Goal: Information Seeking & Learning: Learn about a topic

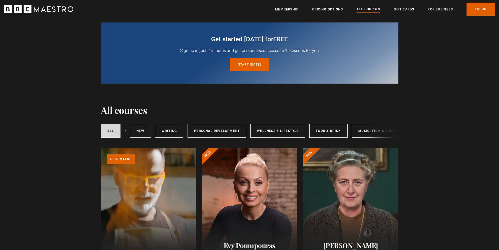
scroll to position [26, 0]
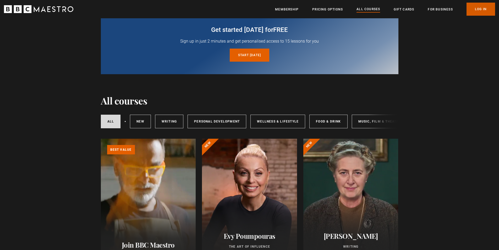
click at [473, 8] on link "Log In" at bounding box center [480, 9] width 29 height 13
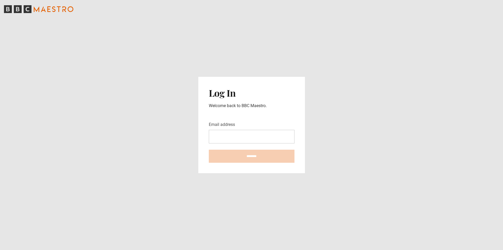
click at [240, 138] on input "Email address" at bounding box center [252, 137] width 86 height 14
type input "**********"
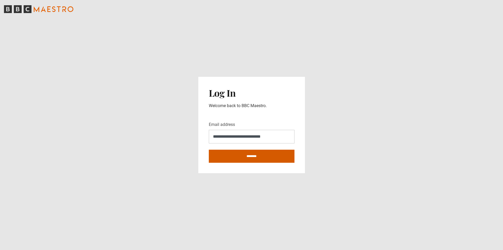
click at [255, 156] on input "********" at bounding box center [252, 156] width 86 height 13
type input "**********"
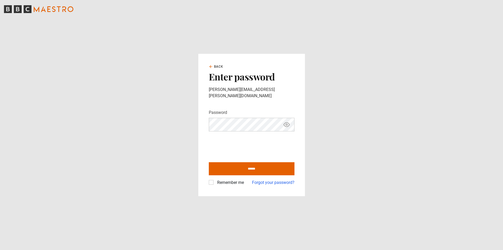
click at [215, 180] on label "Remember me" at bounding box center [229, 183] width 29 height 6
click at [252, 164] on input "******" at bounding box center [252, 169] width 86 height 13
type input "**********"
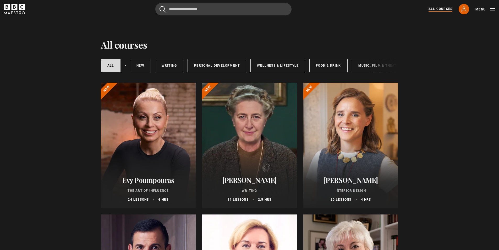
click at [259, 136] on div at bounding box center [249, 146] width 95 height 126
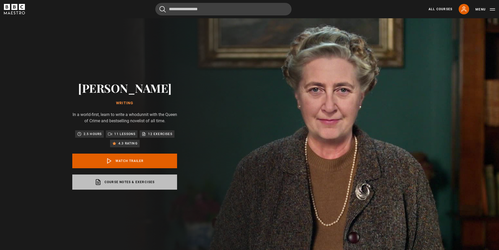
click at [142, 182] on link "Course notes & exercises opens in a new tab" at bounding box center [124, 182] width 105 height 15
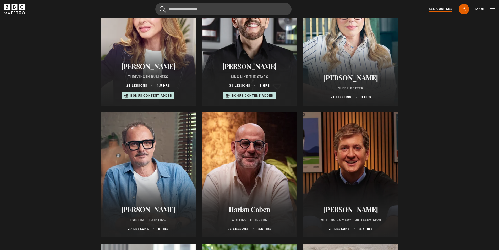
scroll to position [419, 0]
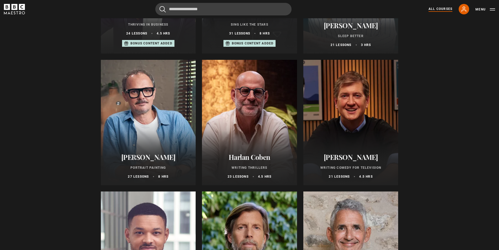
click at [252, 160] on h2 "Harlan Coben" at bounding box center [249, 157] width 82 height 8
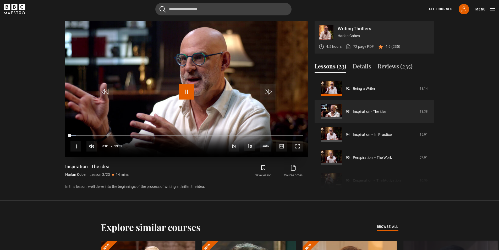
click at [188, 92] on span "Video Player" at bounding box center [187, 92] width 16 height 16
drag, startPoint x: 71, startPoint y: 136, endPoint x: 66, endPoint y: 137, distance: 5.0
click at [66, 137] on div "10s Skip Back 10 seconds Play 10s Skip Forward 10 seconds Loaded : 4.27% 00:00 …" at bounding box center [186, 143] width 243 height 29
click at [361, 47] on link "72 page PDF (opens in new tab)" at bounding box center [359, 46] width 28 height 5
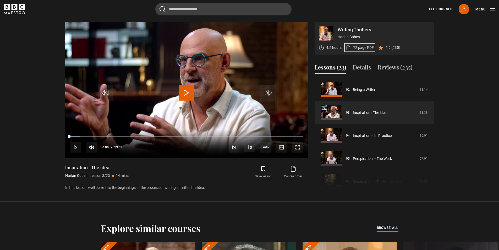
scroll to position [253, 0]
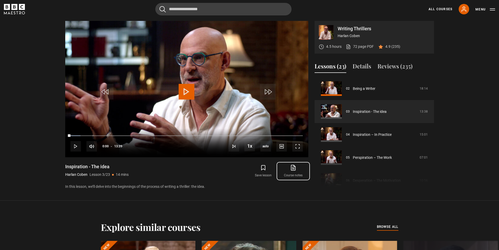
click at [293, 171] on link "Course notes opens in new tab" at bounding box center [293, 171] width 30 height 15
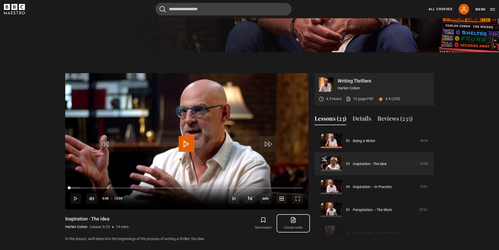
scroll to position [0, 0]
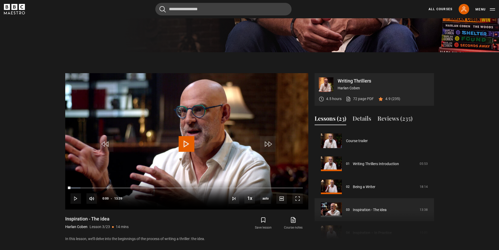
click at [459, 161] on section "Writing Thrillers Harlan Coben 4.5 hours 72 page PDF (opens in new tab) 4.9 (23…" at bounding box center [249, 152] width 499 height 201
click at [189, 146] on span "Video Player" at bounding box center [187, 144] width 16 height 16
click at [298, 198] on span "Video Player" at bounding box center [297, 199] width 10 height 10
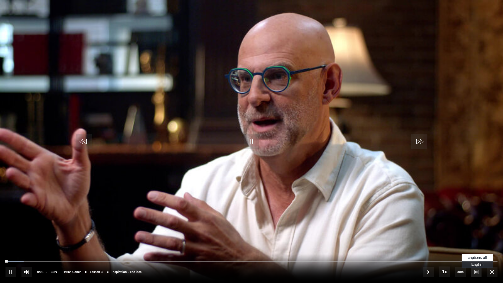
click at [473, 250] on span "Video Player" at bounding box center [476, 271] width 10 height 10
click at [478, 250] on span "English Captions" at bounding box center [477, 264] width 12 height 4
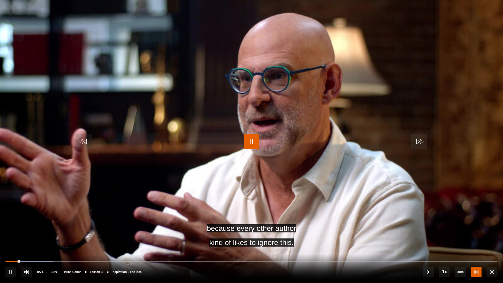
click at [252, 144] on span "Video Player" at bounding box center [251, 141] width 16 height 16
click at [491, 250] on span "Video Player" at bounding box center [492, 271] width 10 height 10
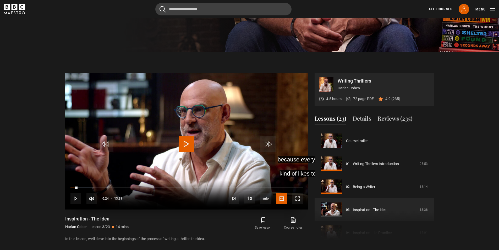
click at [183, 144] on span "Video Player" at bounding box center [187, 144] width 16 height 16
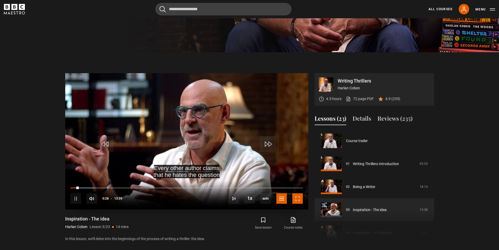
click at [299, 200] on span "Video Player" at bounding box center [297, 199] width 10 height 10
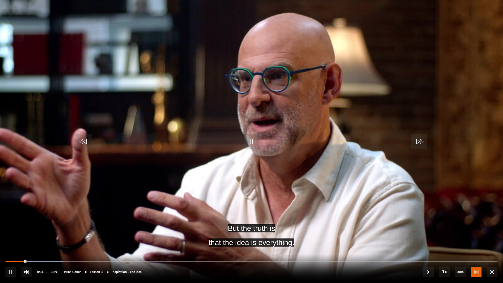
click at [244, 174] on video "Video Player" at bounding box center [251, 141] width 503 height 283
click at [491, 250] on span "Video Player" at bounding box center [492, 271] width 10 height 10
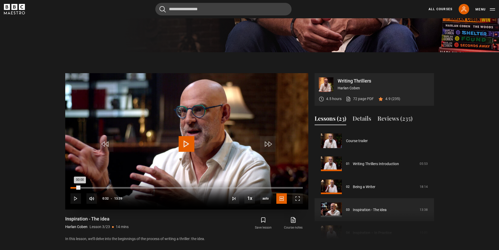
drag, startPoint x: 80, startPoint y: 189, endPoint x: 71, endPoint y: 189, distance: 8.9
click at [71, 189] on div "Loaded : 1.83% 00:00 00:00" at bounding box center [186, 188] width 232 height 2
click at [190, 147] on span "Video Player" at bounding box center [187, 144] width 16 height 16
click at [296, 199] on span "Video Player" at bounding box center [297, 199] width 10 height 10
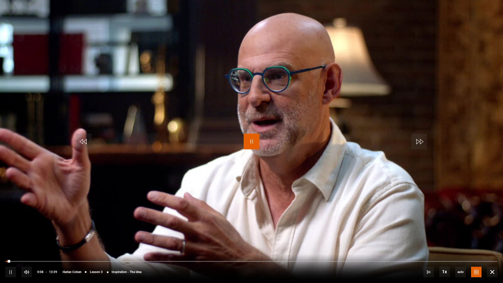
click at [252, 146] on span "Video Player" at bounding box center [251, 141] width 16 height 16
click at [253, 138] on div "Video Player is loading." at bounding box center [251, 141] width 26 height 26
click at [250, 142] on div "Video Player is loading." at bounding box center [251, 141] width 26 height 26
click at [11, 250] on span "Video Player" at bounding box center [10, 271] width 10 height 10
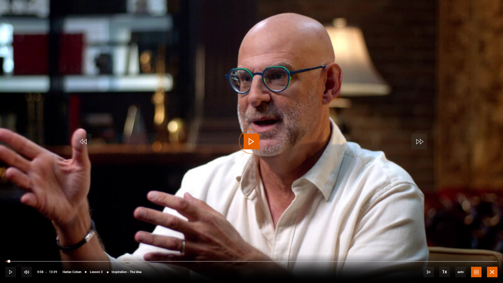
click at [492, 250] on span "Video Player" at bounding box center [492, 271] width 10 height 10
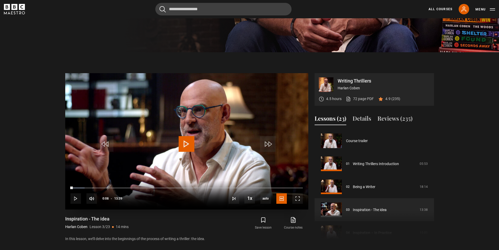
click at [191, 142] on span "Video Player" at bounding box center [187, 144] width 16 height 16
click at [300, 199] on span "Video Player" at bounding box center [297, 199] width 10 height 10
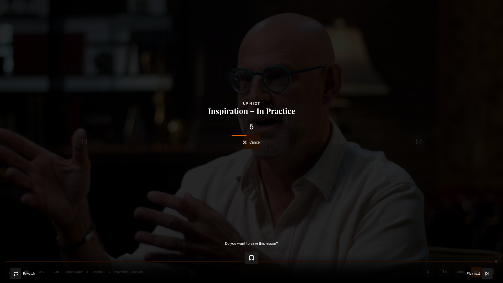
click at [255, 141] on span "Cancel" at bounding box center [254, 142] width 11 height 4
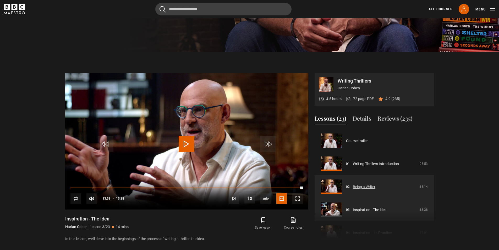
click at [367, 187] on link "Being a Writer" at bounding box center [364, 187] width 23 height 5
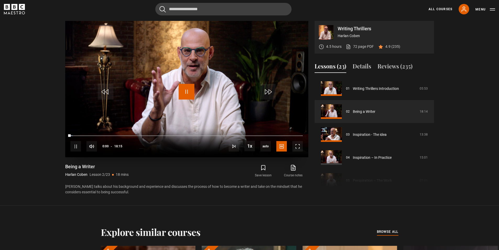
click at [189, 92] on span "Video Player" at bounding box center [187, 92] width 16 height 16
click at [66, 136] on div "10s Skip Back 10 seconds Play 10s Skip Forward 10 seconds Loaded : 3.20% 00:00 …" at bounding box center [186, 143] width 243 height 29
click at [296, 147] on span "Video Player" at bounding box center [297, 146] width 10 height 10
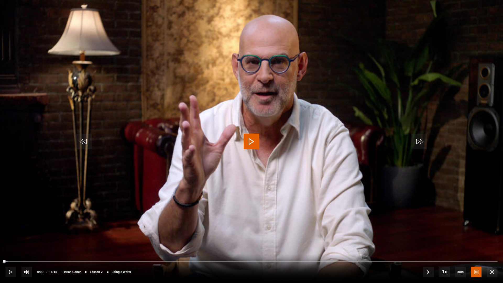
click at [251, 144] on span "Video Player" at bounding box center [251, 141] width 16 height 16
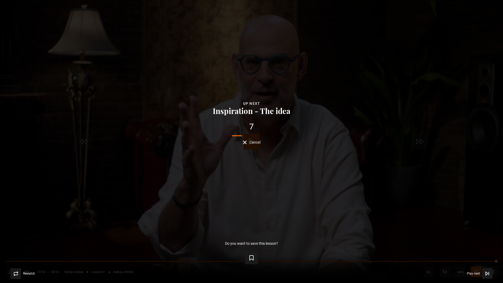
click at [250, 141] on span "Cancel" at bounding box center [254, 142] width 11 height 4
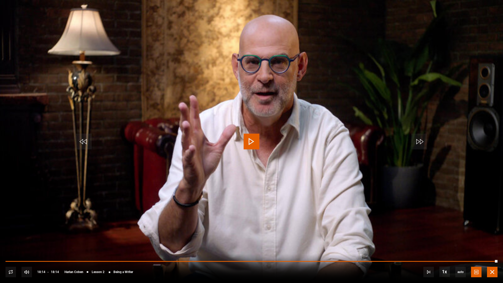
click at [491, 250] on span "Video Player" at bounding box center [492, 271] width 10 height 10
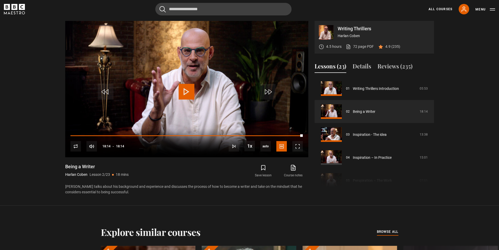
click at [34, 156] on section "Writing Thrillers Harlan Coben 4.5 hours 72 page PDF (opens in new tab) 4.9 (23…" at bounding box center [249, 103] width 499 height 206
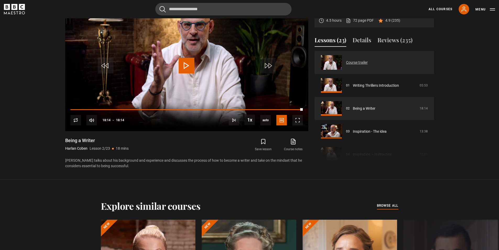
click at [360, 63] on link "Course trailer" at bounding box center [357, 62] width 22 height 5
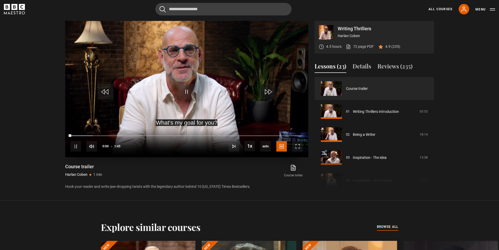
scroll to position [253, 0]
click at [186, 88] on span "Video Player" at bounding box center [187, 92] width 16 height 16
drag, startPoint x: 72, startPoint y: 136, endPoint x: 66, endPoint y: 138, distance: 6.3
click at [66, 138] on div "10s Skip Back 10 seconds Play 10s Skip Forward 10 seconds Loaded : 33.33% 0:00 …" at bounding box center [186, 143] width 243 height 29
click at [188, 94] on span "Video Player" at bounding box center [187, 92] width 16 height 16
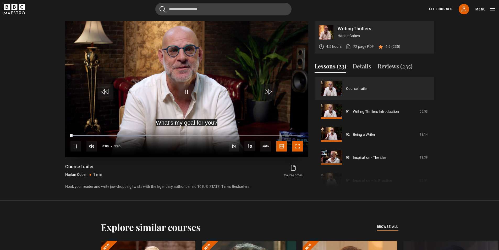
click at [300, 144] on span "Video Player" at bounding box center [297, 146] width 10 height 10
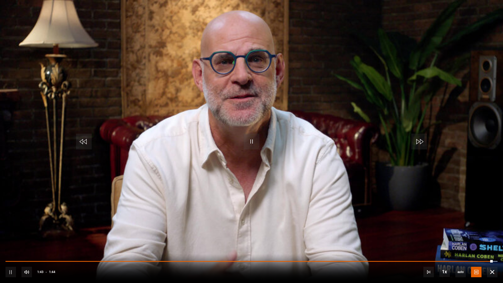
click at [316, 200] on video "Video Player" at bounding box center [251, 141] width 503 height 283
click at [493, 250] on span "Video Player" at bounding box center [492, 271] width 10 height 10
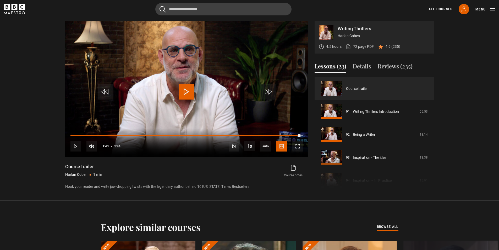
click at [46, 111] on section "Writing Thrillers Harlan Coben 4.5 hours 72 page PDF (opens in new tab) 4.9 (23…" at bounding box center [249, 100] width 499 height 201
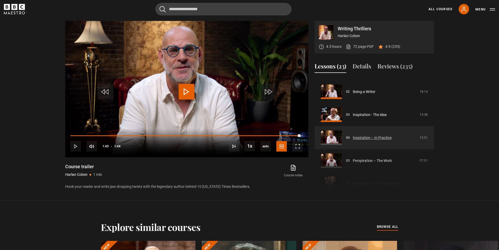
scroll to position [52, 0]
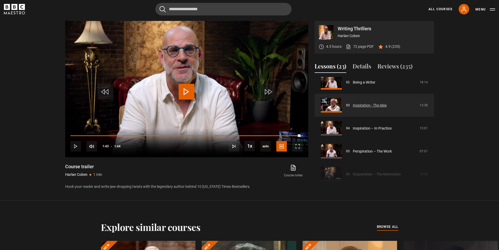
click at [366, 107] on link "Inspiration - The idea" at bounding box center [370, 105] width 34 height 5
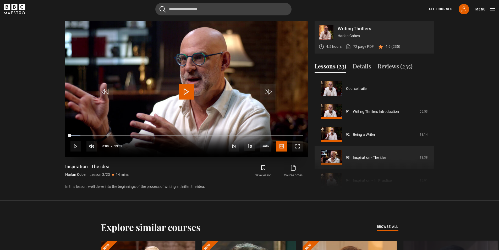
scroll to position [46, 0]
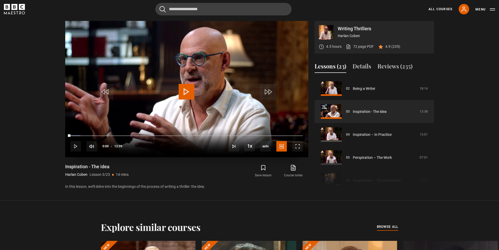
drag, startPoint x: 69, startPoint y: 137, endPoint x: 66, endPoint y: 137, distance: 2.9
click at [66, 137] on div "10s Skip Back 10 seconds Play 10s Skip Forward 10 seconds Loaded : 4.27% 00:00 …" at bounding box center [186, 143] width 243 height 29
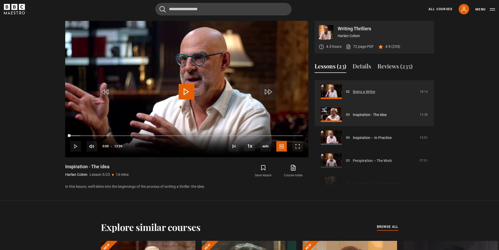
scroll to position [52, 0]
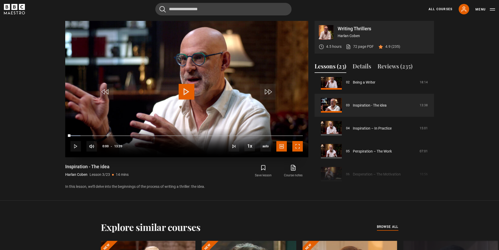
click at [300, 146] on span "Video Player" at bounding box center [297, 146] width 10 height 10
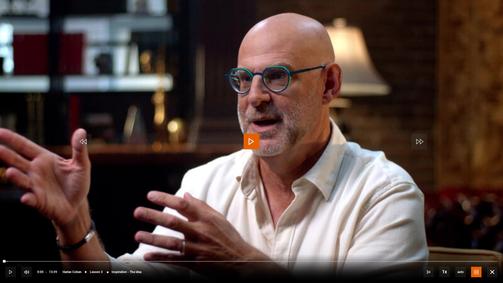
click at [255, 141] on span "Video Player" at bounding box center [251, 141] width 16 height 16
click at [251, 137] on span "Video Player" at bounding box center [251, 141] width 16 height 16
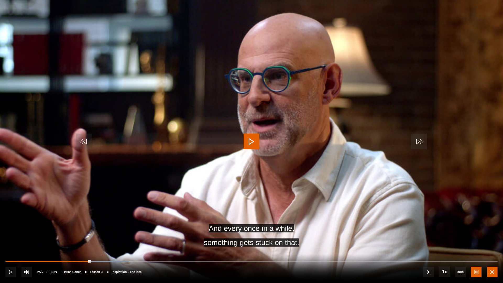
click at [490, 250] on span "Video Player" at bounding box center [492, 271] width 10 height 10
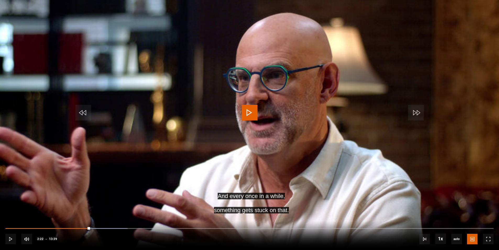
scroll to position [0, 0]
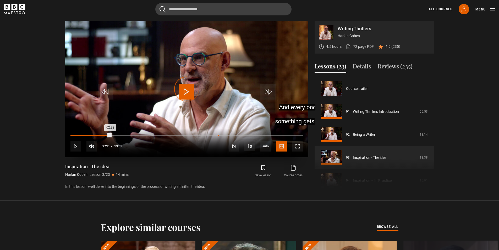
click at [218, 136] on div "08:40" at bounding box center [218, 136] width 1 height 2
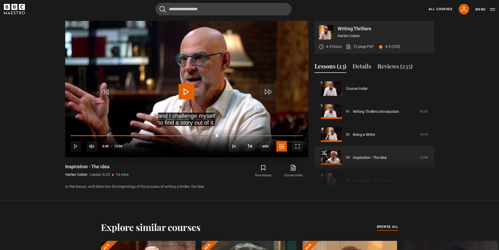
click at [185, 94] on span "Video Player" at bounding box center [187, 92] width 16 height 16
click at [222, 135] on div "10s Skip Back 10 seconds Pause 10s Skip Forward 10 seconds Loaded : 67.77% 08:4…" at bounding box center [186, 143] width 243 height 29
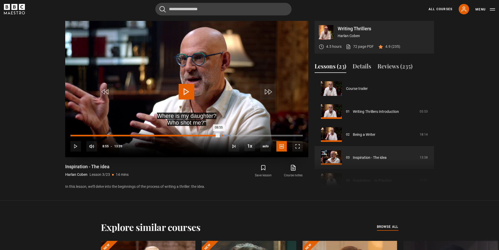
click at [222, 136] on div "08:55" at bounding box center [222, 136] width 1 height 2
click at [228, 136] on div "Loaded : 74.48% 09:15 09:10" at bounding box center [186, 136] width 232 height 2
click at [230, 135] on div "Loaded : 75.70% 09:22 09:22" at bounding box center [186, 136] width 232 height 2
click at [231, 135] on div "Loaded : 76.31% 09:27 09:23" at bounding box center [186, 136] width 232 height 2
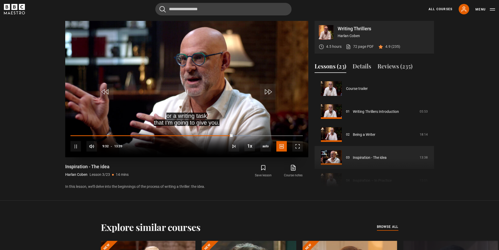
click at [235, 135] on div "10s Skip Back 10 seconds Pause 10s Skip Forward 10 seconds Loaded : 77.53% 09:3…" at bounding box center [186, 143] width 243 height 29
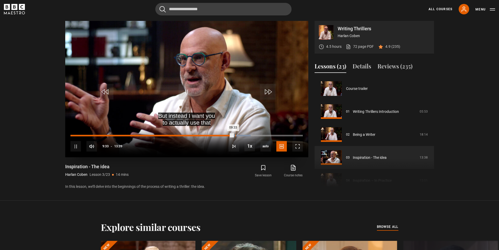
click at [235, 136] on div "Loaded : 77.53% 09:41 09:33" at bounding box center [186, 136] width 232 height 2
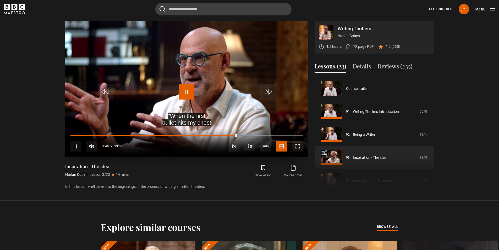
click at [184, 92] on span "Video Player" at bounding box center [187, 92] width 16 height 16
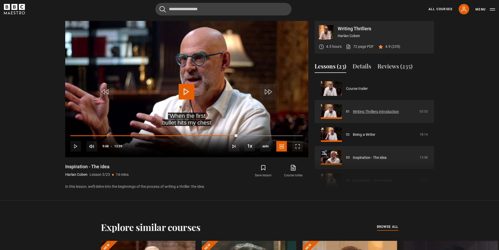
click at [370, 113] on link "Writing Thrillers Introduction" at bounding box center [376, 111] width 46 height 5
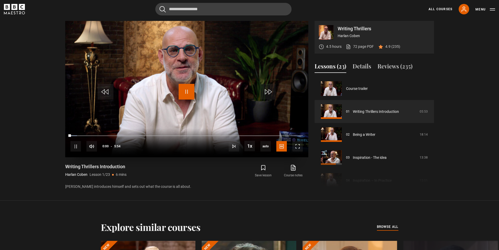
click at [185, 94] on span "Video Player" at bounding box center [187, 92] width 16 height 16
click at [297, 146] on span "Video Player" at bounding box center [297, 146] width 10 height 10
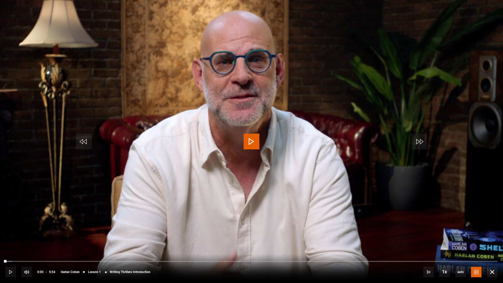
click at [257, 142] on span "Video Player" at bounding box center [251, 141] width 16 height 16
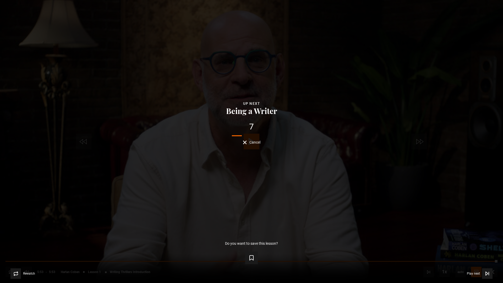
click at [252, 142] on span "Cancel" at bounding box center [254, 142] width 11 height 4
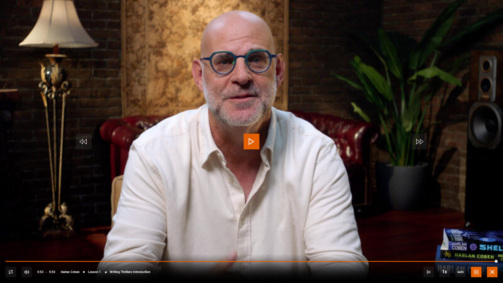
click at [493, 250] on span "Video Player" at bounding box center [492, 271] width 10 height 10
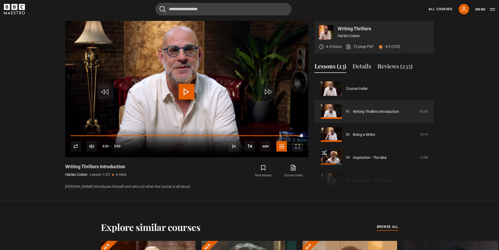
click at [450, 154] on section "Writing Thrillers Harlan Coben 4.5 hours 72 page PDF (opens in new tab) 4.9 (23…" at bounding box center [249, 100] width 499 height 201
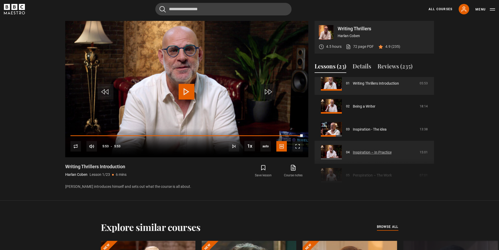
scroll to position [52, 0]
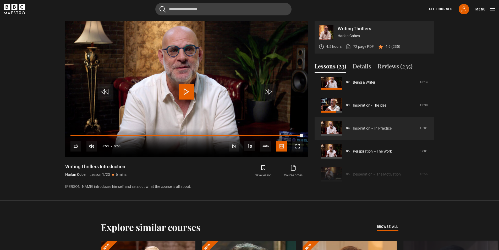
click at [373, 129] on link "Inspiration – In Practice" at bounding box center [372, 128] width 39 height 5
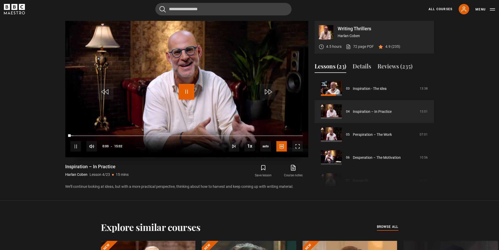
click at [185, 92] on span "Video Player" at bounding box center [187, 92] width 16 height 16
drag, startPoint x: 70, startPoint y: 136, endPoint x: 67, endPoint y: 136, distance: 3.1
click at [67, 136] on div "10s Skip Back 10 seconds Play 10s Skip Forward 10 seconds Loaded : 3.88% 00:00 …" at bounding box center [186, 143] width 243 height 29
click at [299, 146] on span "Video Player" at bounding box center [297, 146] width 10 height 10
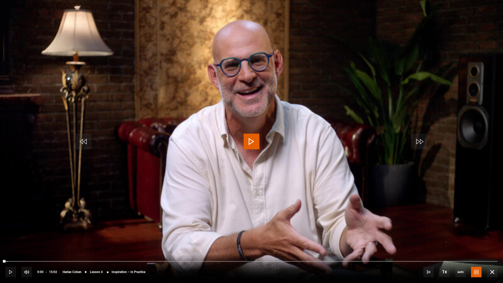
click at [248, 144] on span "Video Player" at bounding box center [251, 141] width 16 height 16
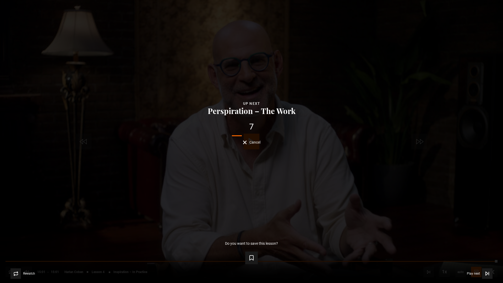
click at [250, 142] on span "Cancel" at bounding box center [254, 142] width 11 height 4
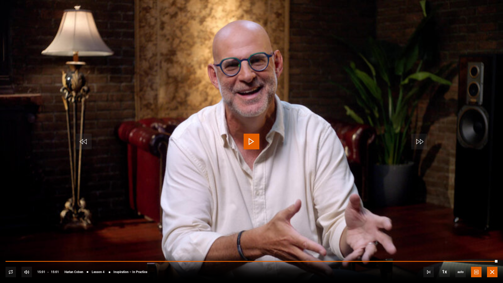
click at [492, 250] on span "Video Player" at bounding box center [492, 271] width 10 height 10
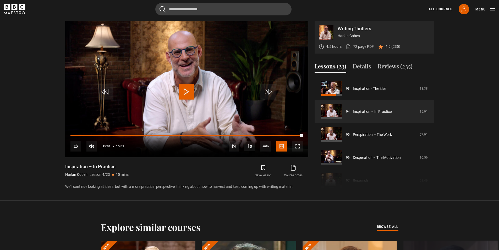
click at [475, 159] on section "Writing Thrillers Harlan Coben 4.5 hours 72 page PDF (opens in new tab) 4.9 (23…" at bounding box center [249, 100] width 499 height 201
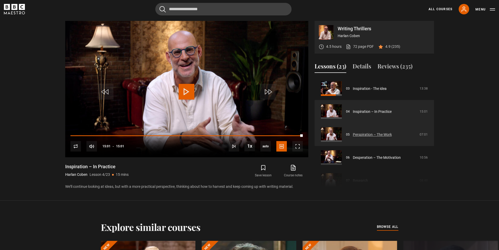
click at [375, 136] on link "Perspiration – The Work" at bounding box center [372, 134] width 39 height 5
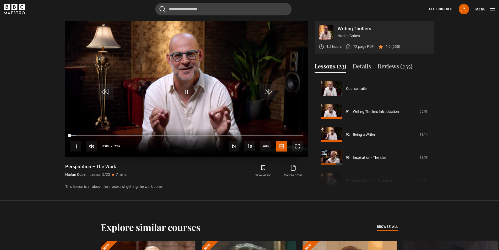
scroll to position [92, 0]
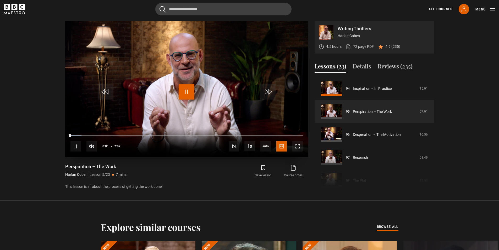
click at [185, 92] on span "Video Player" at bounding box center [187, 92] width 16 height 16
drag, startPoint x: 70, startPoint y: 136, endPoint x: 65, endPoint y: 137, distance: 5.0
click at [65, 137] on div "10s Skip Back 10 seconds Play 10s Skip Forward 10 seconds Loaded : 8.29% 0:00 0…" at bounding box center [186, 143] width 243 height 29
click at [298, 148] on span "Video Player" at bounding box center [297, 146] width 10 height 10
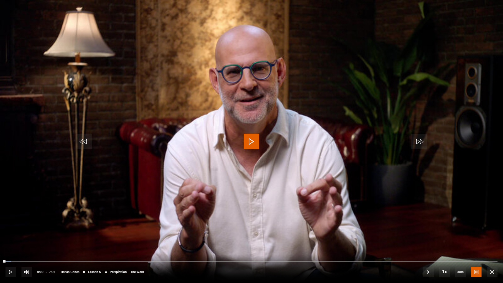
click at [252, 144] on span "Video Player" at bounding box center [251, 141] width 16 height 16
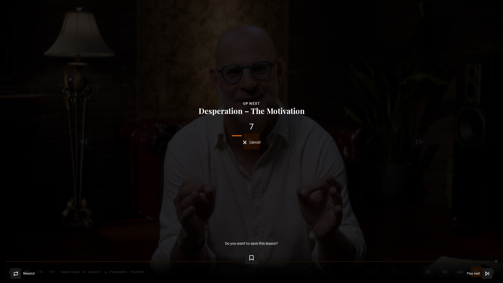
click at [252, 142] on span "Cancel" at bounding box center [254, 142] width 11 height 4
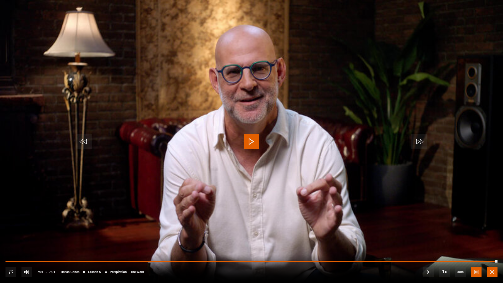
click at [492, 250] on span "Video Player" at bounding box center [492, 271] width 10 height 10
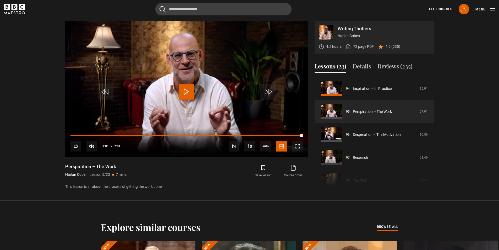
click at [453, 144] on section "Writing Thrillers Harlan Coben 4.5 hours 72 page PDF (opens in new tab) 4.9 (23…" at bounding box center [249, 100] width 499 height 201
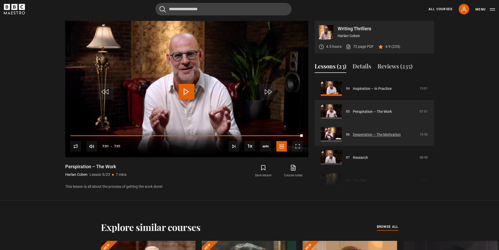
click at [369, 136] on link "Desperation – The Motivation" at bounding box center [377, 134] width 48 height 5
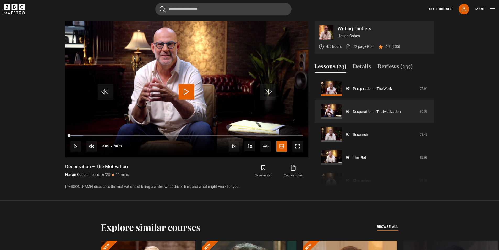
click at [44, 144] on section "Writing Thrillers Harlan Coben 4.5 hours 72 page PDF (opens in new tab) 4.9 (23…" at bounding box center [249, 100] width 499 height 201
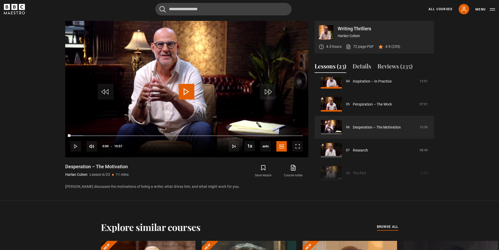
scroll to position [73, 0]
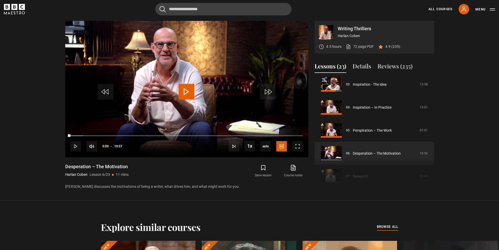
click at [43, 84] on section "Writing Thrillers Harlan Coben 4.5 hours 72 page PDF (opens in new tab) 4.9 (23…" at bounding box center [249, 100] width 499 height 201
click at [296, 147] on span "Video Player" at bounding box center [297, 146] width 10 height 10
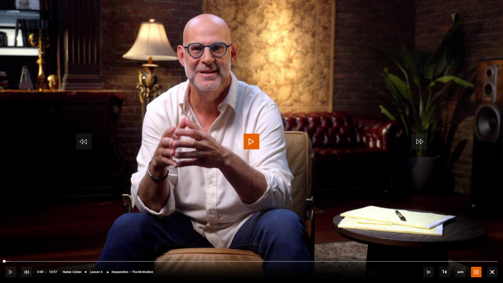
click at [252, 144] on span "Video Player" at bounding box center [251, 141] width 16 height 16
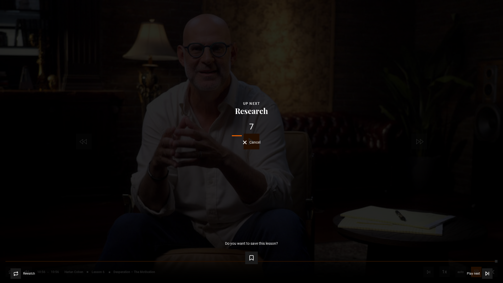
click at [246, 140] on div "7 Cancel" at bounding box center [251, 133] width 486 height 22
click at [246, 141] on button "Cancel" at bounding box center [252, 142] width 18 height 4
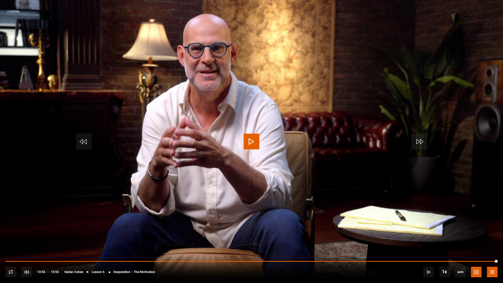
click at [492, 250] on span "Video Player" at bounding box center [492, 271] width 10 height 10
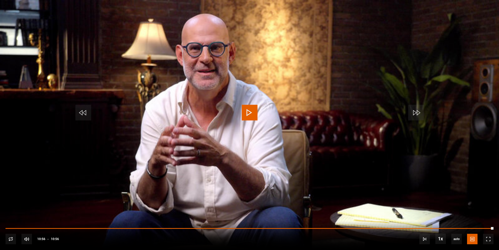
scroll to position [126, 0]
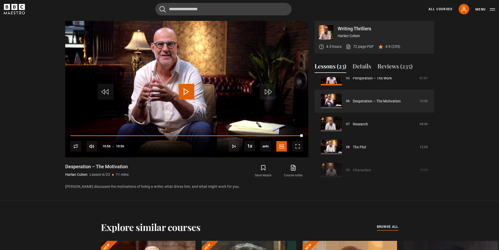
click at [477, 113] on section "Writing Thrillers Harlan Coben 4.5 hours 72 page PDF (opens in new tab) 4.9 (23…" at bounding box center [249, 100] width 499 height 201
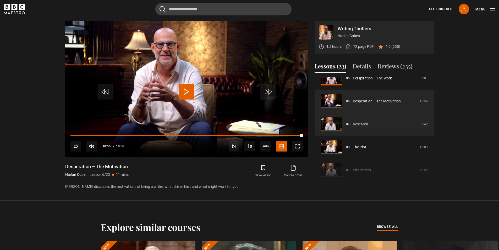
click at [362, 126] on link "Research" at bounding box center [360, 124] width 15 height 5
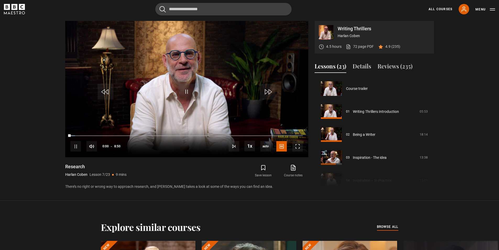
scroll to position [138, 0]
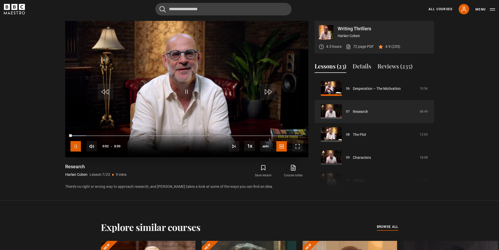
click at [72, 147] on span "Video Player" at bounding box center [75, 146] width 10 height 10
drag, startPoint x: 70, startPoint y: 135, endPoint x: 66, endPoint y: 135, distance: 4.2
click at [66, 135] on div "10s Skip Back 10 seconds Play 10s Skip Forward 10 seconds Loaded : 7.55% 0:00 0…" at bounding box center [186, 143] width 243 height 29
click at [295, 147] on span "Video Player" at bounding box center [297, 146] width 10 height 10
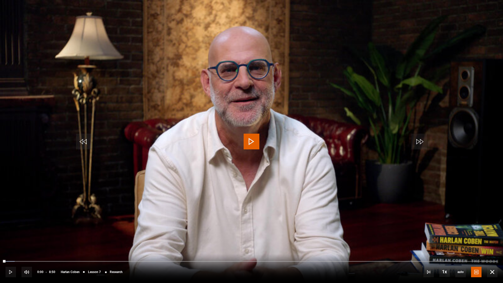
click at [252, 143] on span "Video Player" at bounding box center [251, 141] width 16 height 16
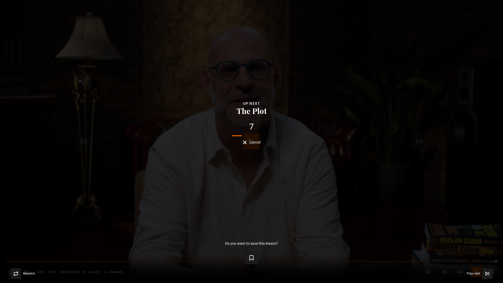
click at [255, 142] on span "Cancel" at bounding box center [254, 142] width 11 height 4
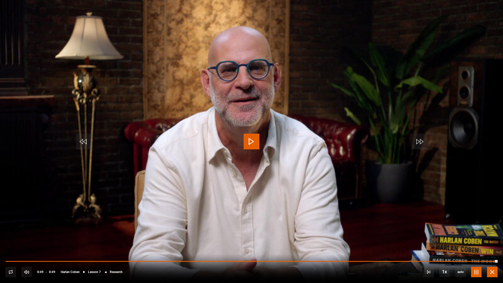
click at [490, 250] on span "Video Player" at bounding box center [492, 271] width 10 height 10
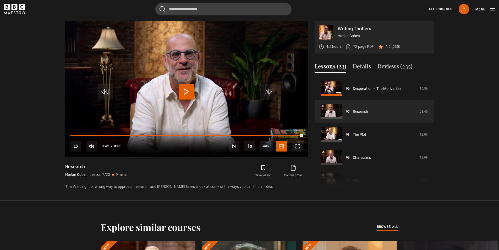
click at [34, 155] on section "Writing Thrillers Harlan Coben 4.5 hours 72 page PDF (opens in new tab) 4.9 (23…" at bounding box center [249, 100] width 499 height 201
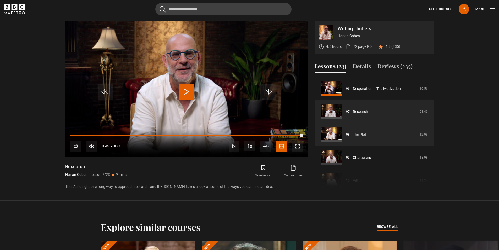
click at [361, 136] on link "The Plot" at bounding box center [359, 134] width 13 height 5
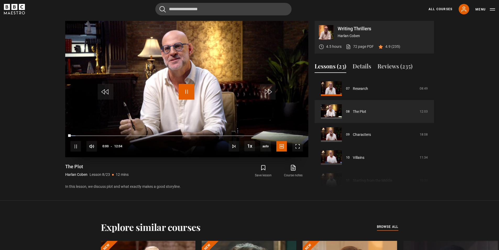
click at [187, 95] on span "Video Player" at bounding box center [187, 92] width 16 height 16
drag, startPoint x: 69, startPoint y: 136, endPoint x: 65, endPoint y: 136, distance: 3.7
click at [65, 136] on div "10s Skip Back 10 seconds Play 10s Skip Forward 10 seconds Loaded : 4.83% 00:00 …" at bounding box center [186, 143] width 243 height 29
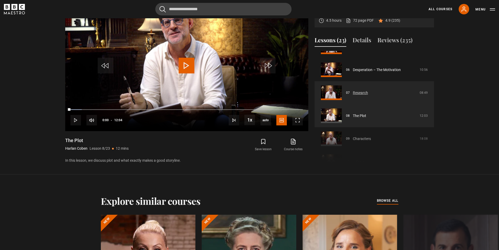
scroll to position [157, 0]
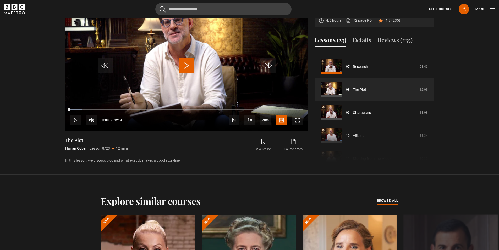
click at [28, 106] on section "Writing Thrillers [PERSON_NAME] 4.5 hours 72 page PDF (opens in new tab) 4.9 (2…" at bounding box center [249, 74] width 499 height 201
click at [36, 141] on section "Writing Thrillers [PERSON_NAME] 4.5 hours 72 page PDF (opens in new tab) 4.9 (2…" at bounding box center [249, 74] width 499 height 201
